Goal: Task Accomplishment & Management: Manage account settings

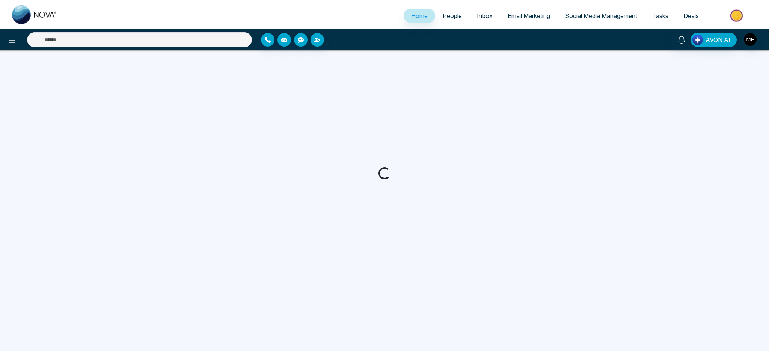
select select "*"
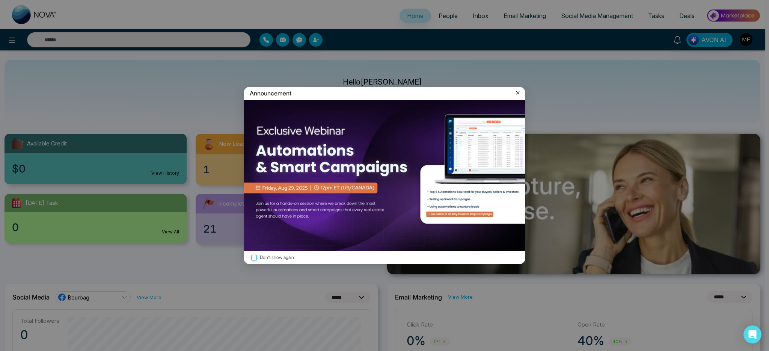
click at [517, 93] on icon at bounding box center [517, 92] width 3 height 3
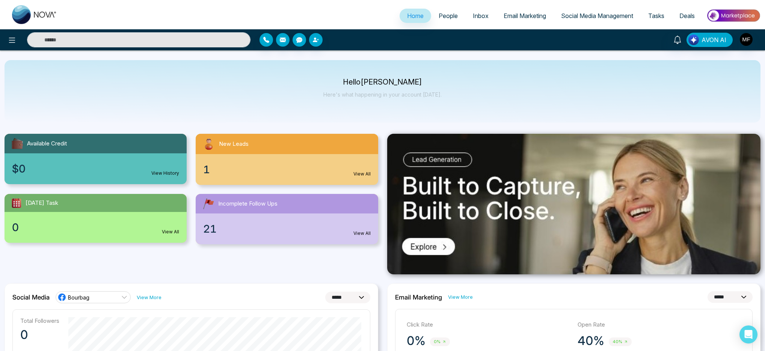
click at [227, 158] on div "1 View All" at bounding box center [287, 169] width 182 height 31
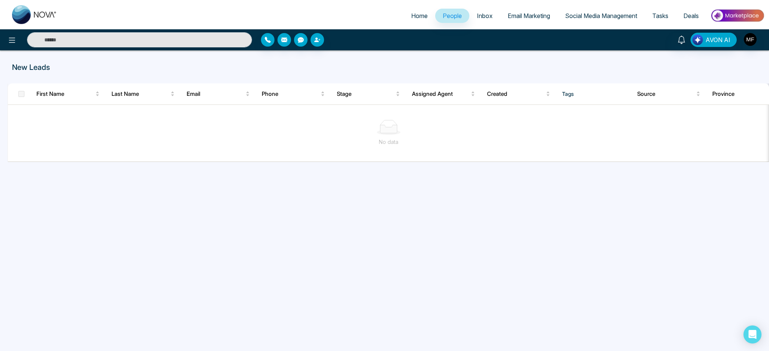
click at [452, 18] on span "People" at bounding box center [452, 16] width 19 height 8
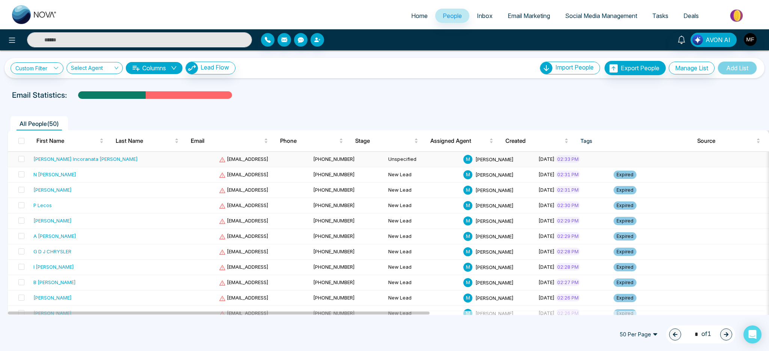
click at [611, 153] on td at bounding box center [670, 159] width 119 height 15
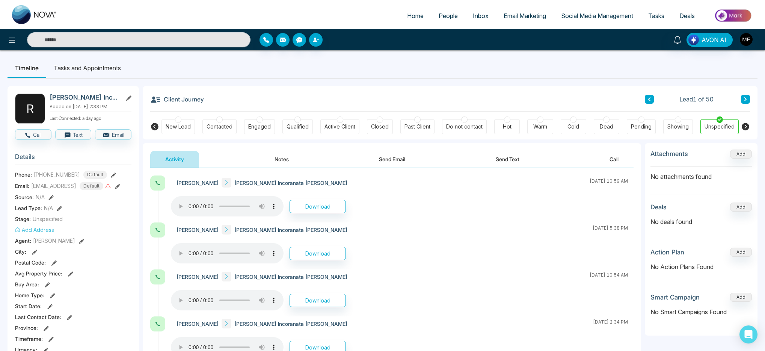
click at [217, 120] on div at bounding box center [219, 119] width 6 height 6
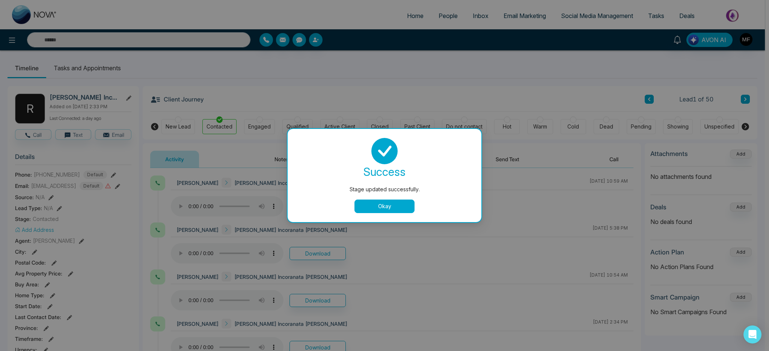
click at [396, 202] on button "Okay" at bounding box center [384, 206] width 60 height 14
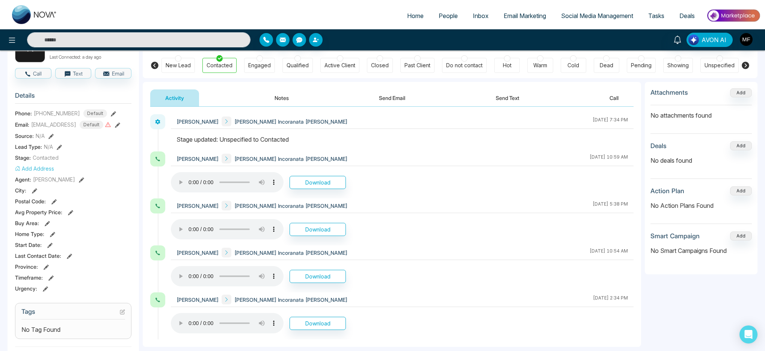
scroll to position [78, 0]
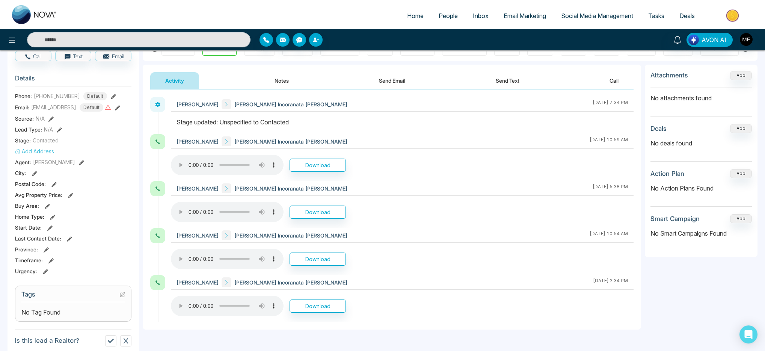
click at [83, 312] on div "No Tag Found" at bounding box center [73, 312] width 104 height 9
click at [47, 308] on span "No Tag Found" at bounding box center [40, 312] width 39 height 9
click at [122, 298] on h3 "Tags" at bounding box center [73, 296] width 104 height 12
click at [122, 296] on icon at bounding box center [122, 294] width 5 height 5
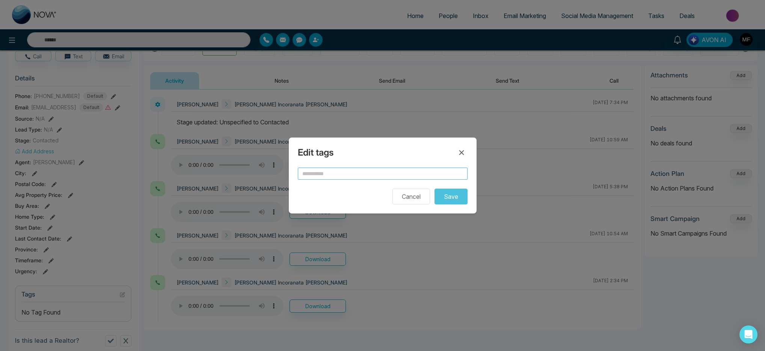
click at [363, 175] on input "text" at bounding box center [383, 173] width 170 height 12
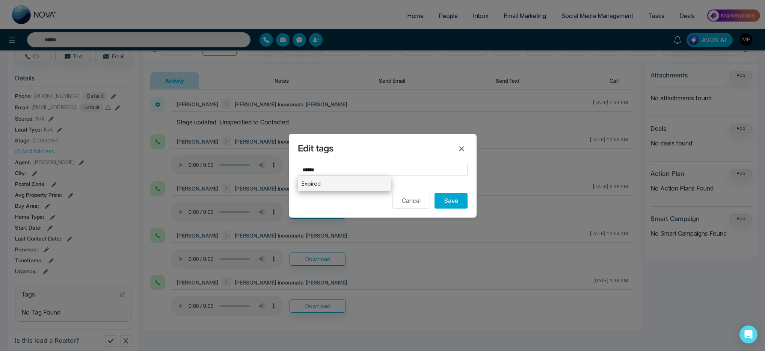
click at [335, 190] on li "Expired" at bounding box center [345, 183] width 94 height 15
type input "*******"
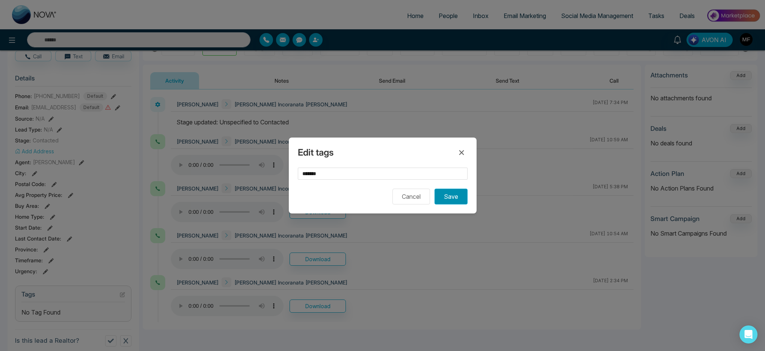
click at [455, 200] on button "Save" at bounding box center [450, 197] width 33 height 16
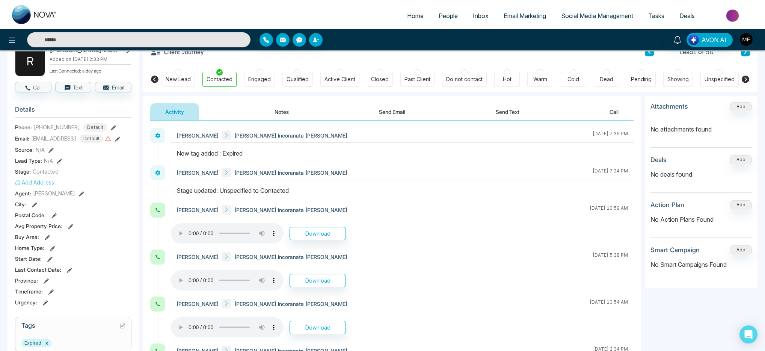
scroll to position [0, 0]
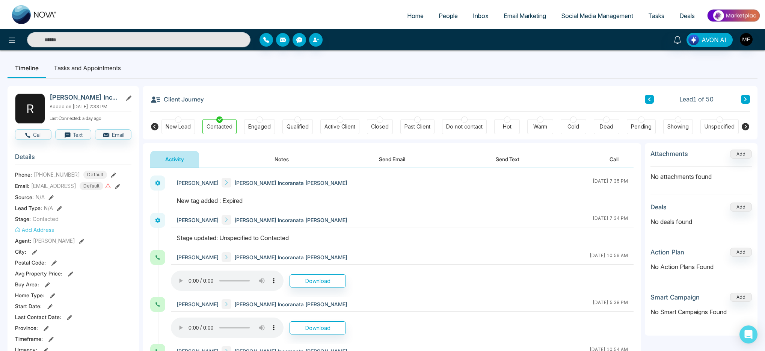
click at [412, 82] on div "R [PERSON_NAME] Incoranata [PERSON_NAME] Added on [DATE] 2:33 PM Last Connected…" at bounding box center [383, 346] width 750 height 537
